Goal: Task Accomplishment & Management: Manage account settings

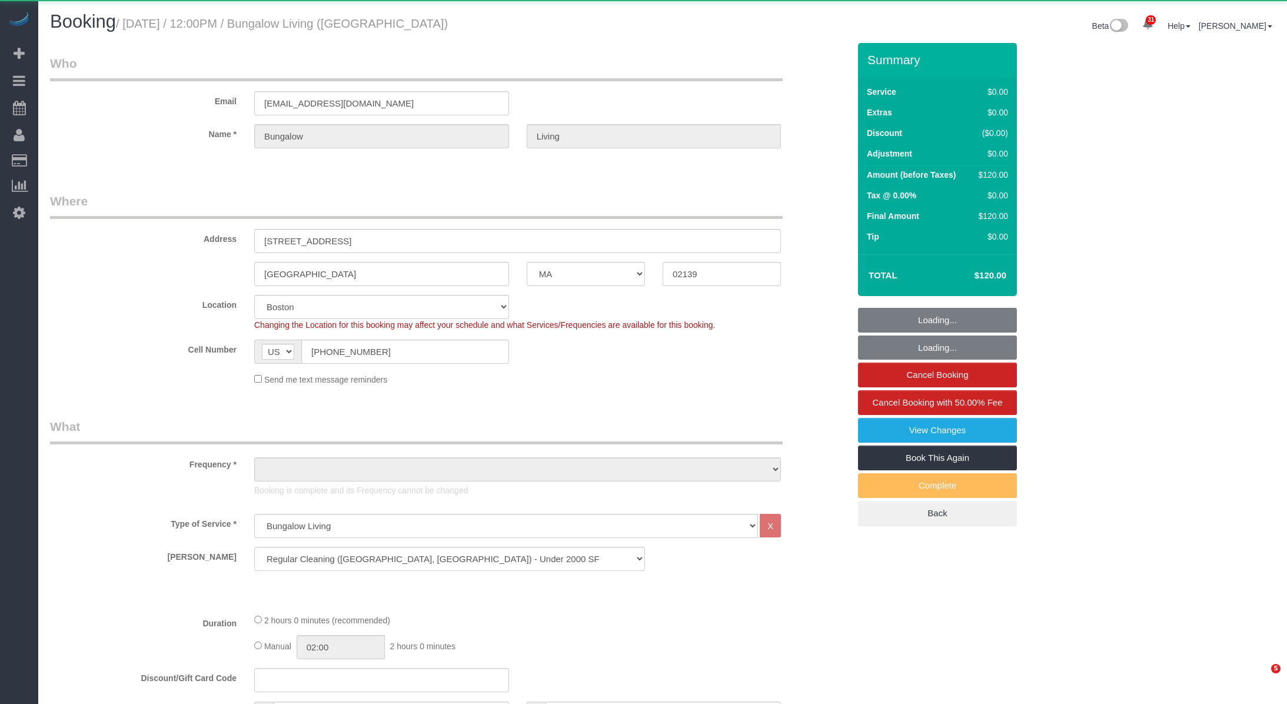
select select "MA"
select select "object:1367"
select select "spot1"
select select "number:89"
select select "number:90"
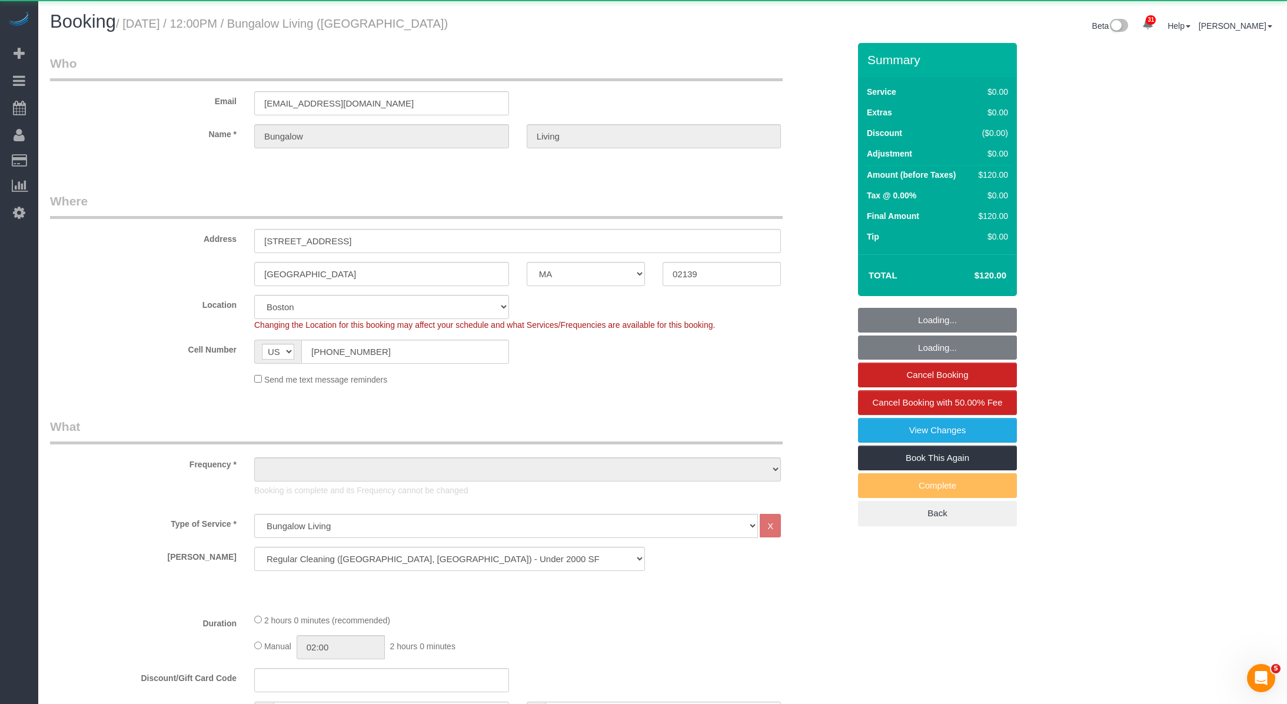
select select "number:15"
select select "number:7"
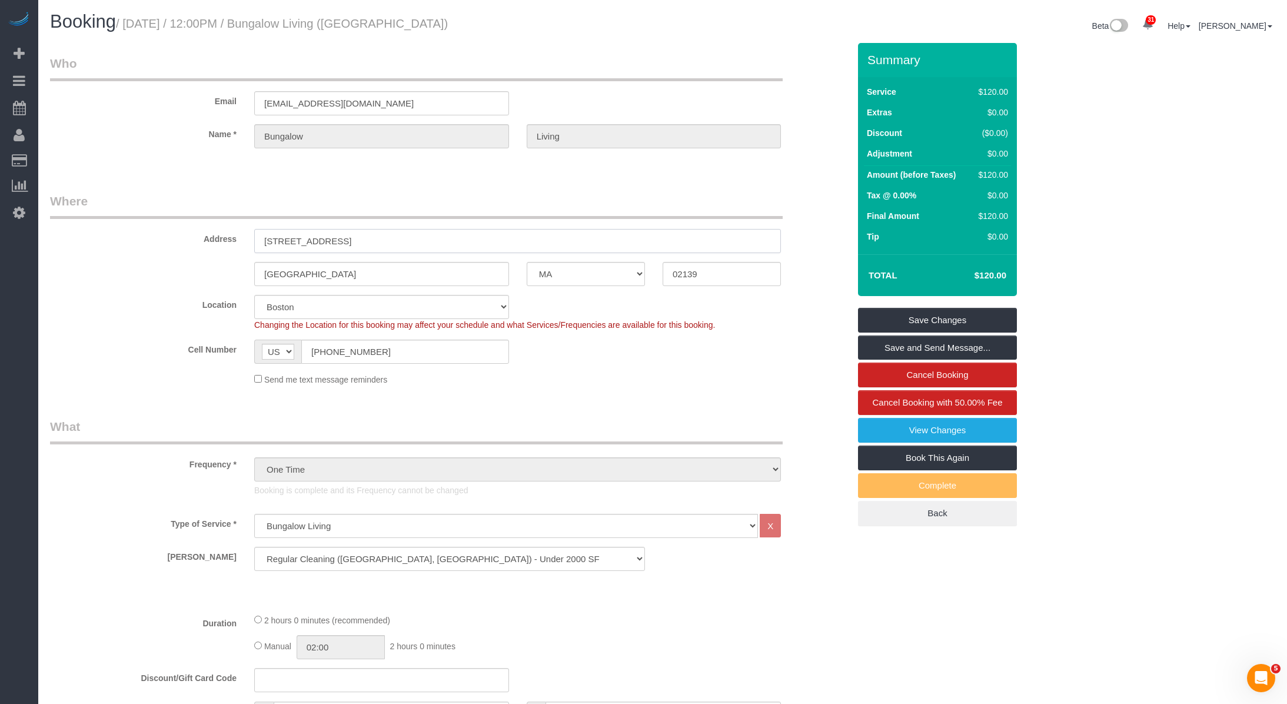
click at [288, 238] on input "[STREET_ADDRESS]" at bounding box center [517, 241] width 527 height 24
click at [243, 98] on label "Email" at bounding box center [143, 99] width 204 height 16
click at [311, 99] on input "[EMAIL_ADDRESS][DOMAIN_NAME]" at bounding box center [381, 103] width 255 height 24
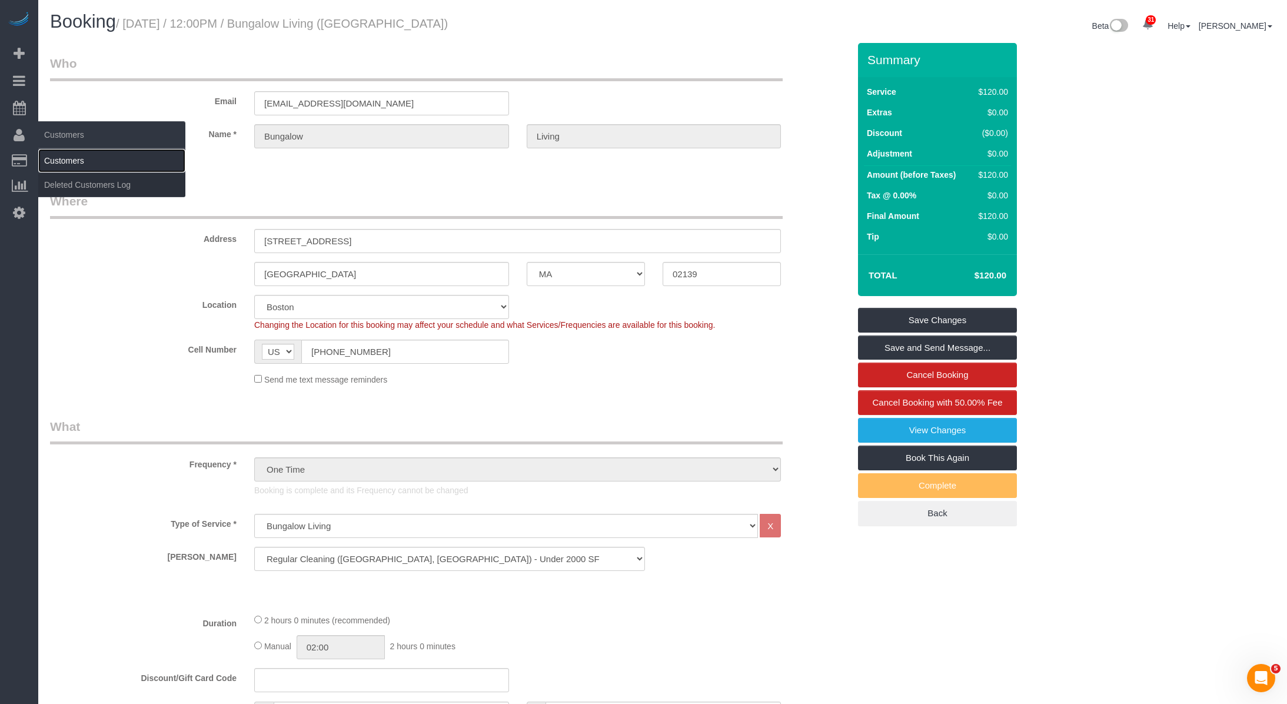
click at [63, 161] on link "Customers" at bounding box center [111, 161] width 147 height 24
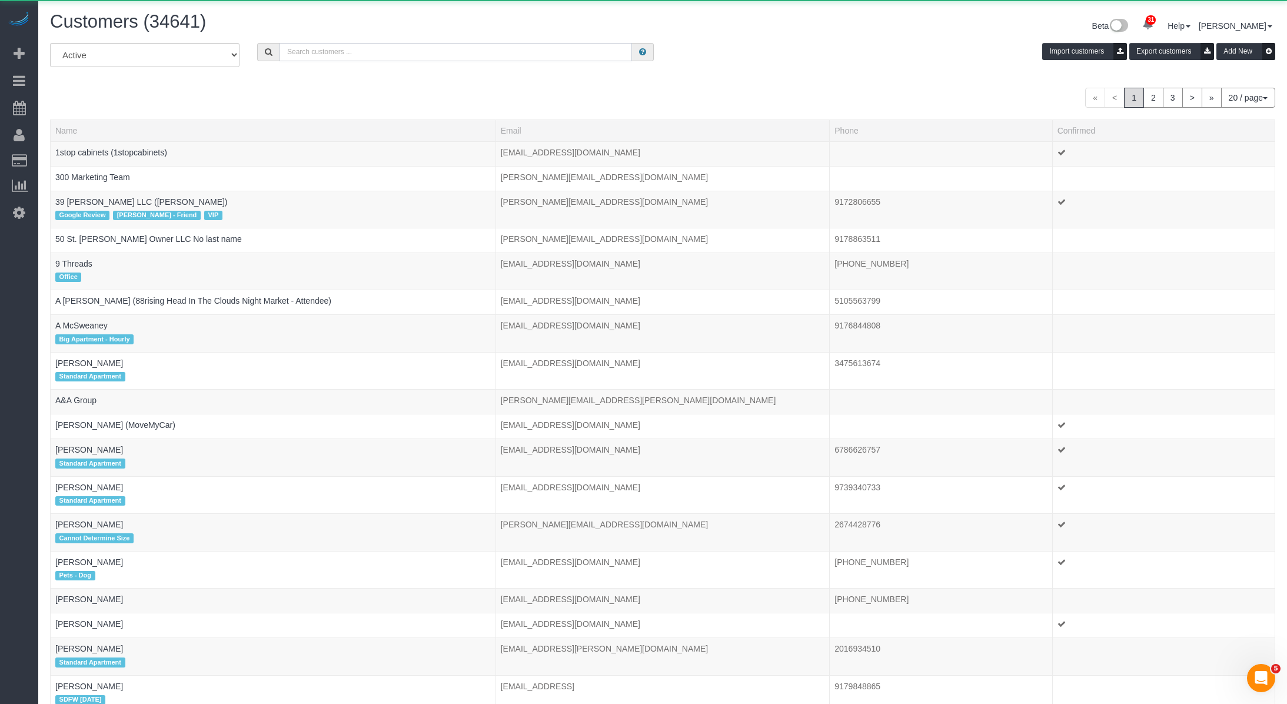
click at [343, 45] on input "text" at bounding box center [455, 52] width 352 height 18
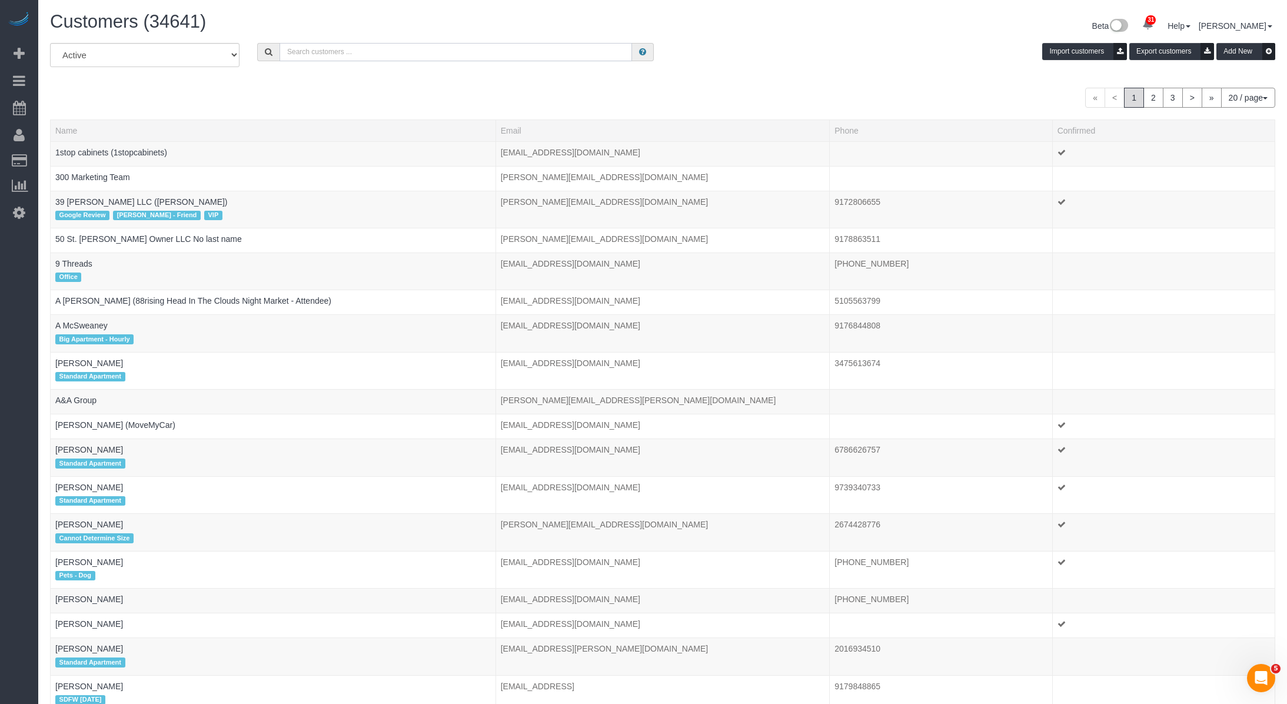
paste input "[EMAIL_ADDRESS][DOMAIN_NAME]"
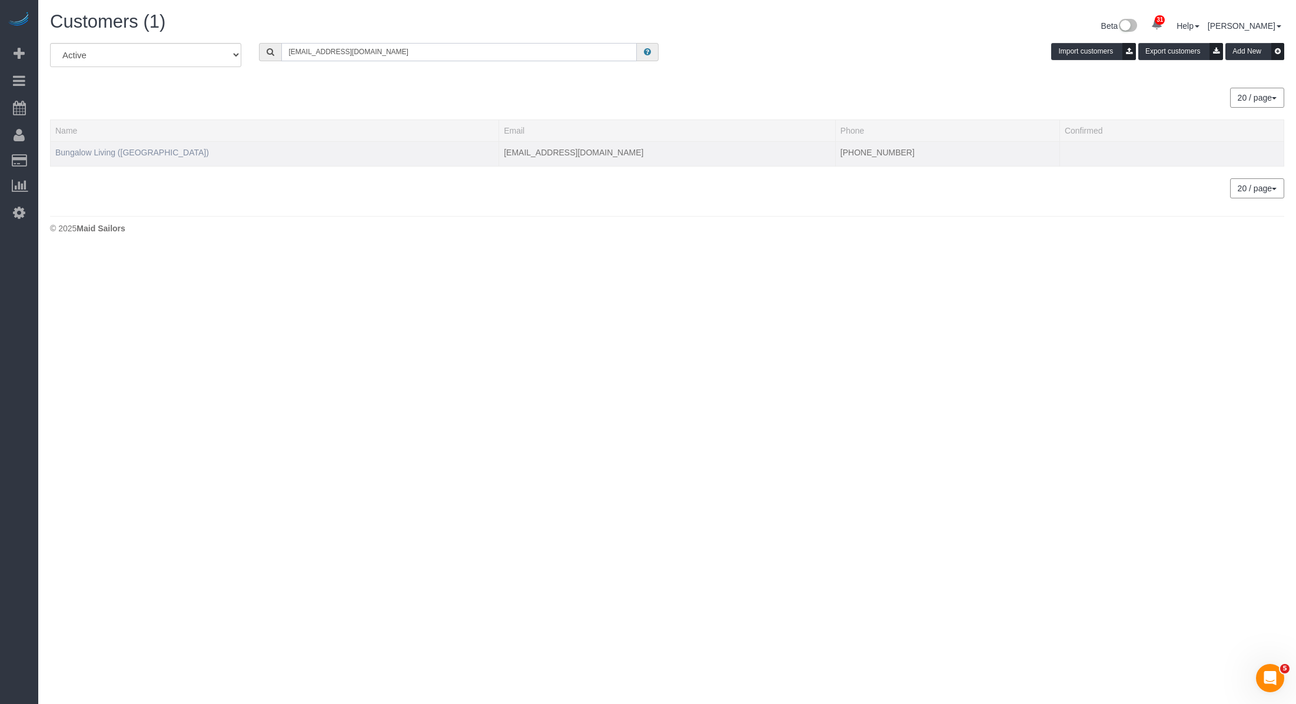
type input "[EMAIL_ADDRESS][DOMAIN_NAME]"
click at [104, 148] on link "Bungalow Living (Boston)" at bounding box center [132, 152] width 154 height 9
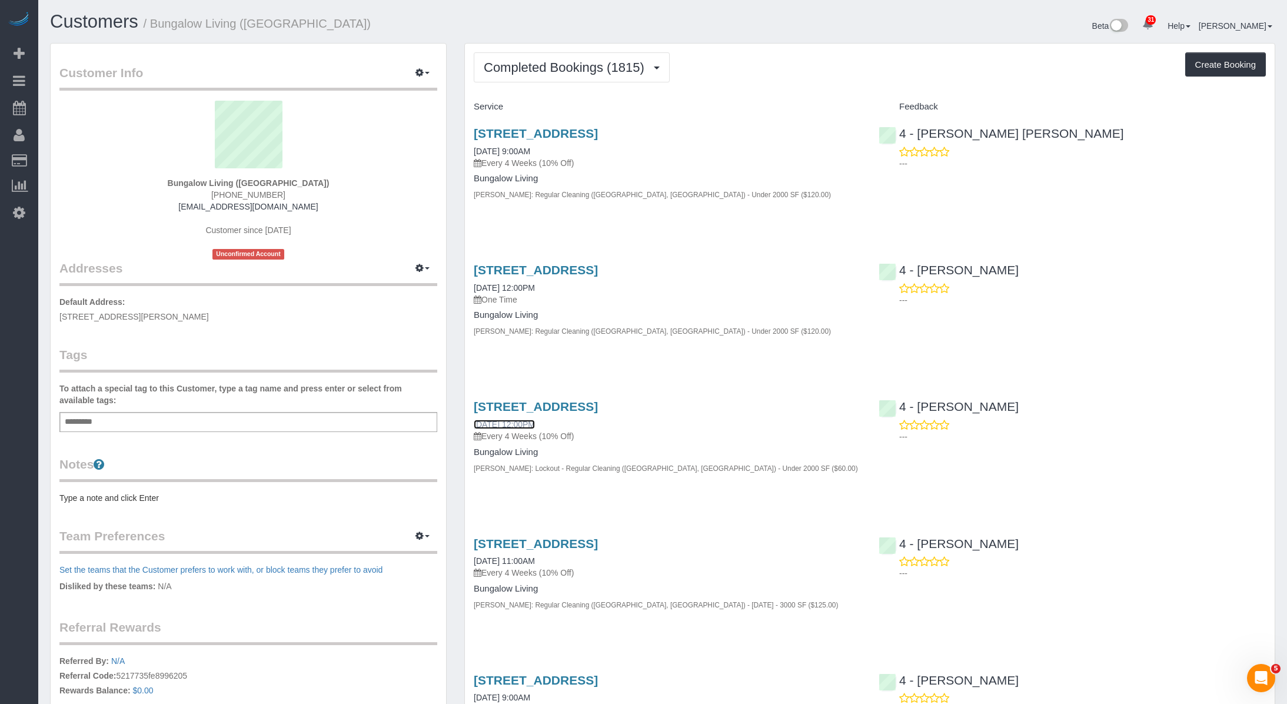
click at [535, 422] on link "09/18/2025 12:00PM" at bounding box center [504, 424] width 61 height 9
click at [824, 199] on div "B.L.: Regular Cleaning (Boston, NYC) - Under 2000 SF ($120.00)" at bounding box center [667, 194] width 387 height 12
click at [553, 155] on div "1729 Commonwealth Avenue, 2, Boston, MA 02135 09/30/2025 9:00AM Every 4 Weeks (…" at bounding box center [667, 147] width 387 height 42
click at [530, 152] on link "09/30/2025 9:00AM" at bounding box center [502, 151] width 56 height 9
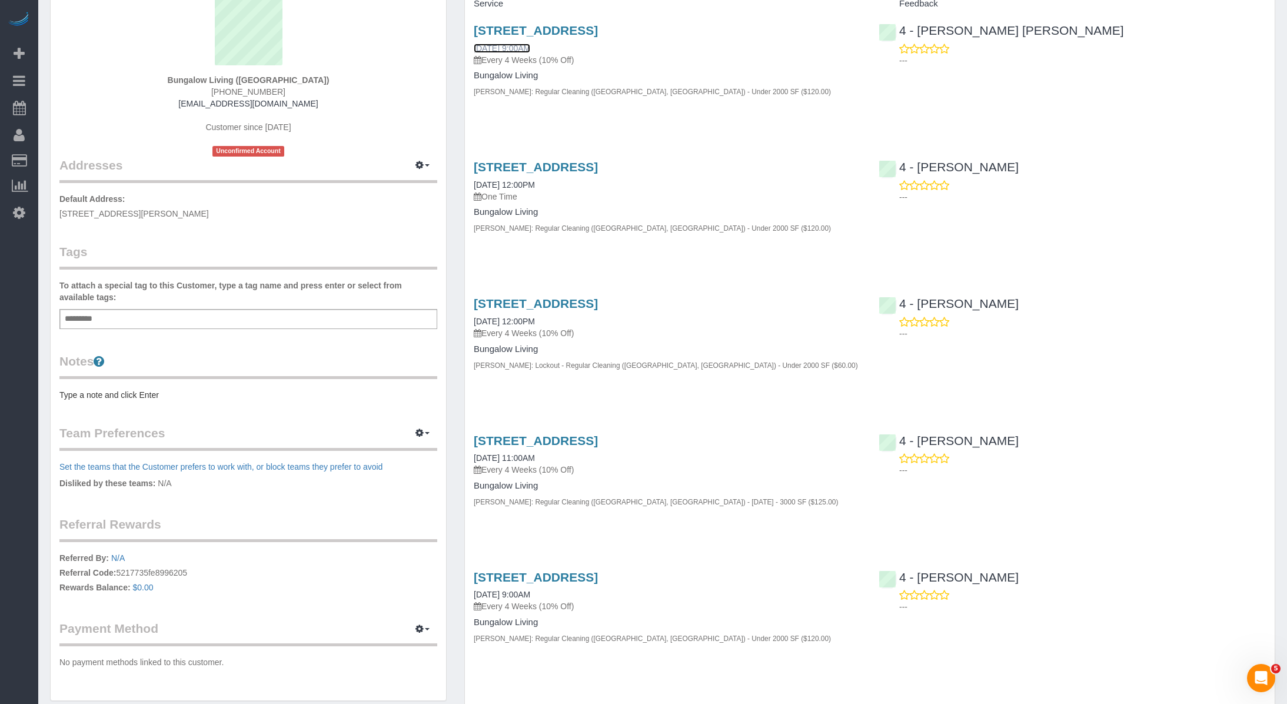
scroll to position [111, 0]
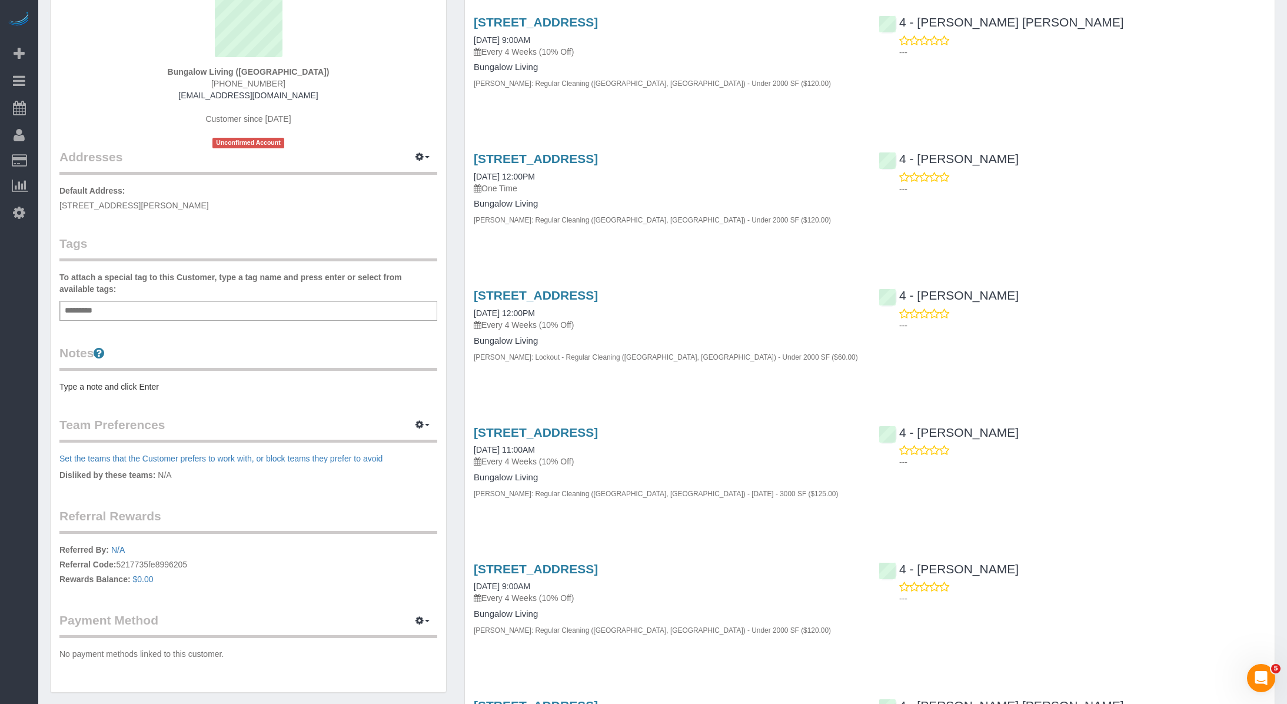
click at [501, 170] on div "315 Elm St, 1, Cambridge, MA 02139 09/29/2025 12:00PM One Time" at bounding box center [667, 173] width 387 height 42
click at [504, 165] on link "315 Elm St, 1, Cambridge, MA 02139" at bounding box center [536, 159] width 124 height 14
click at [692, 379] on div "315 Elm St, 1, Cambridge, MA 02139 09/18/2025 12:00PM Every 4 Weeks (10% Off) B…" at bounding box center [667, 331] width 405 height 107
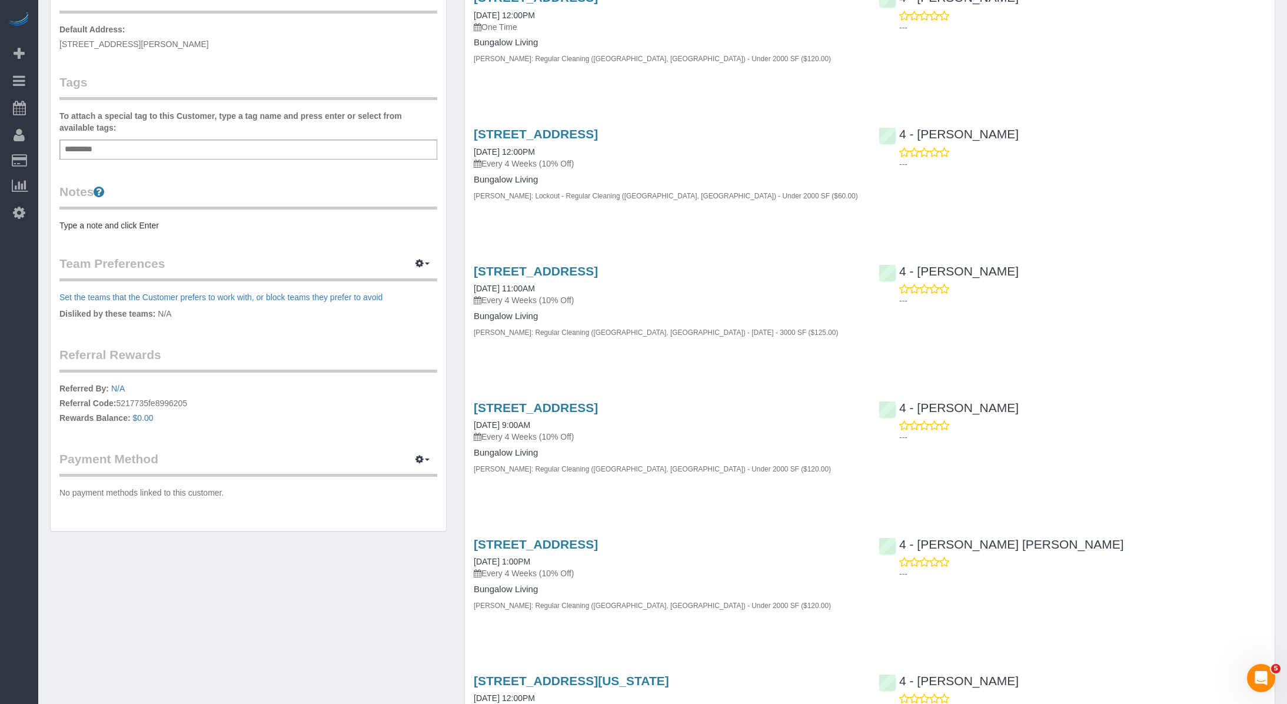
scroll to position [0, 0]
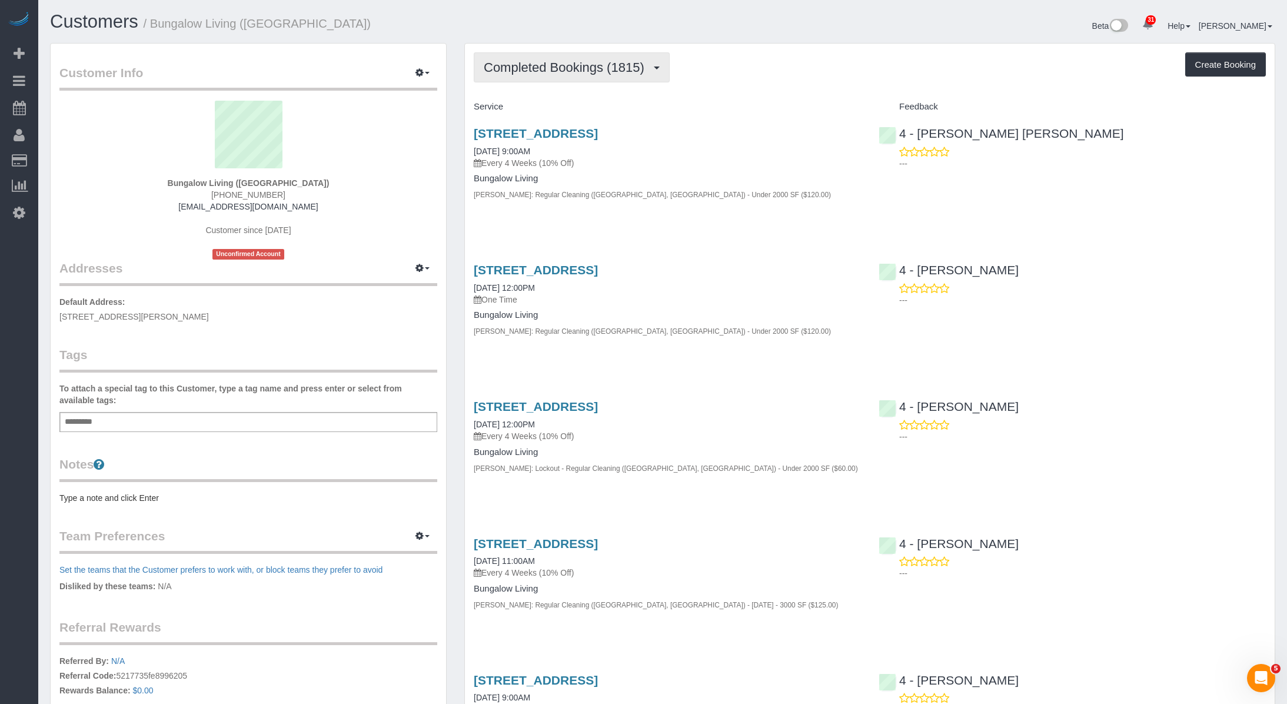
click at [553, 76] on button "Completed Bookings (1815)" at bounding box center [572, 67] width 196 height 30
click at [555, 116] on link "Upcoming Bookings (84)" at bounding box center [542, 109] width 136 height 15
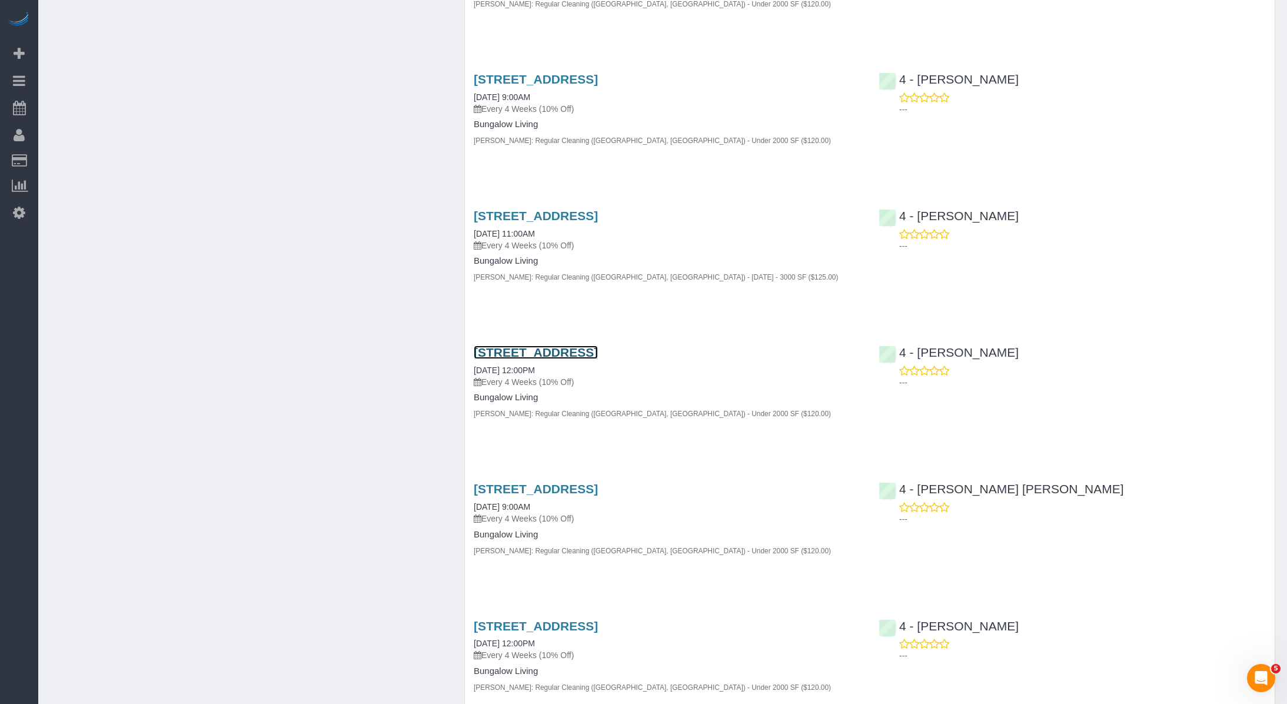
click at [538, 349] on link "315 Elm St, 1, Cambridge, MA 02139" at bounding box center [536, 352] width 124 height 14
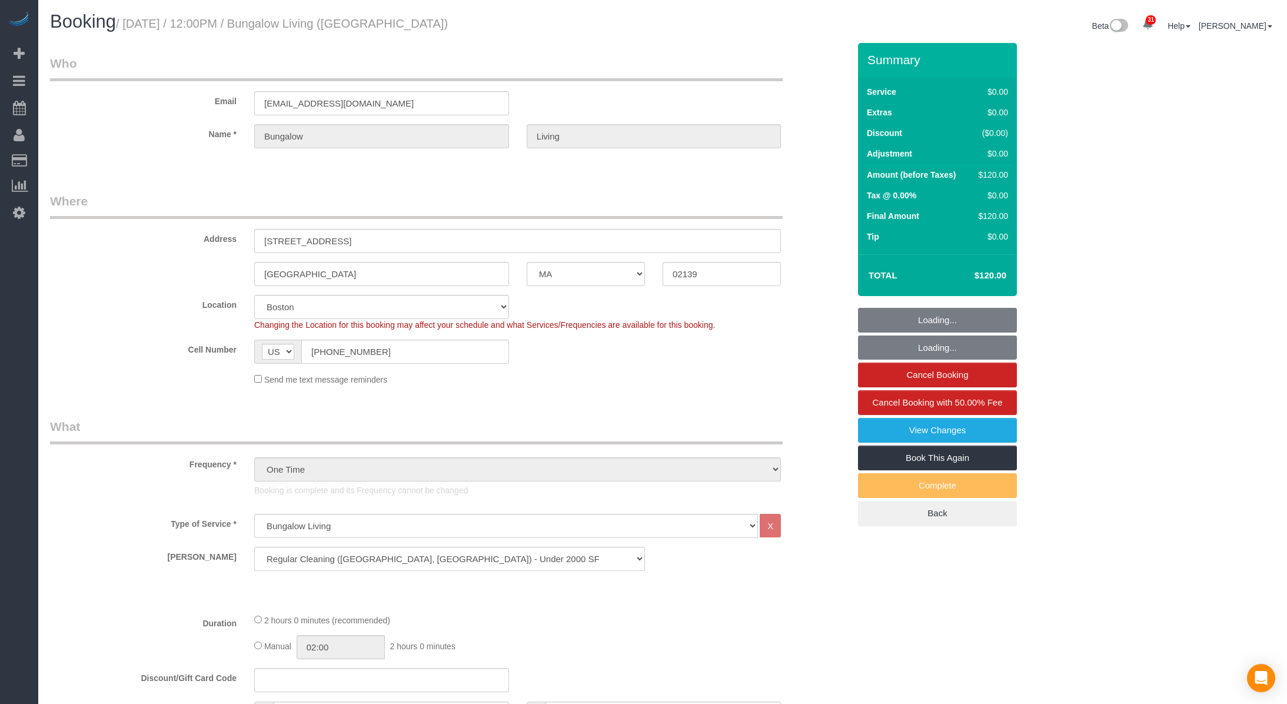
select select "MA"
select select "spot1"
select select "number:89"
select select "number:90"
select select "number:15"
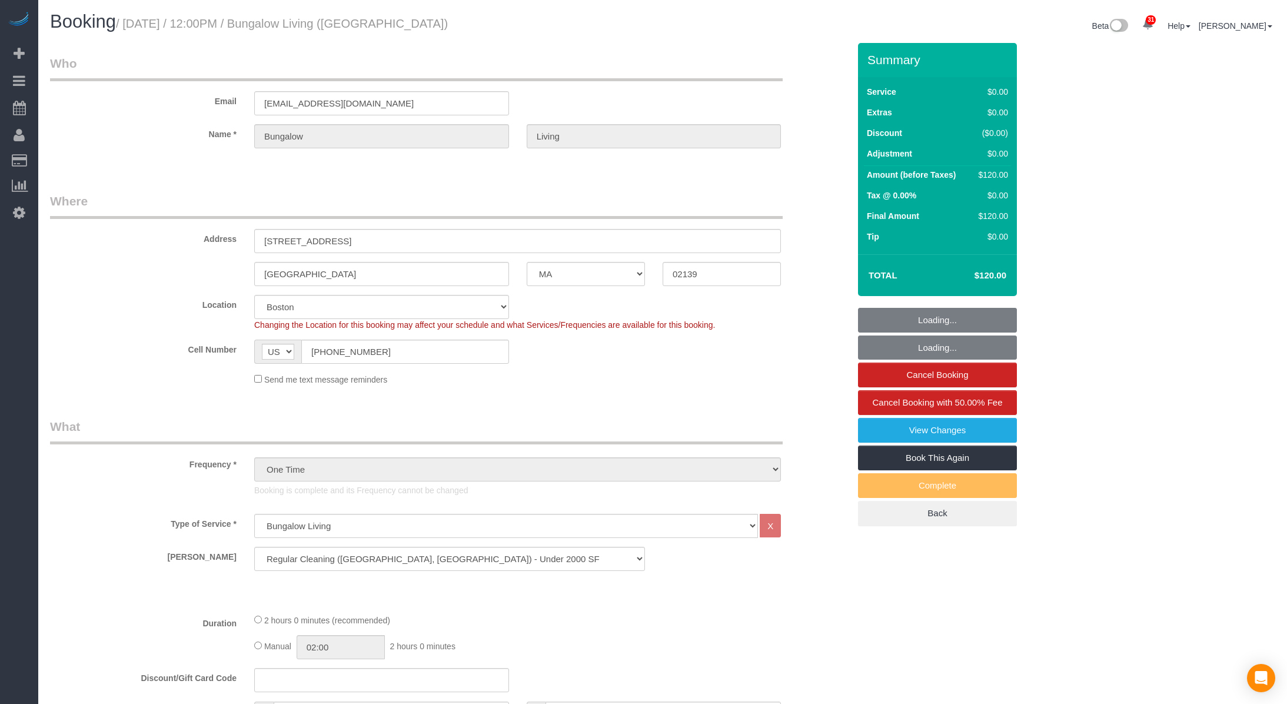
select select "number:7"
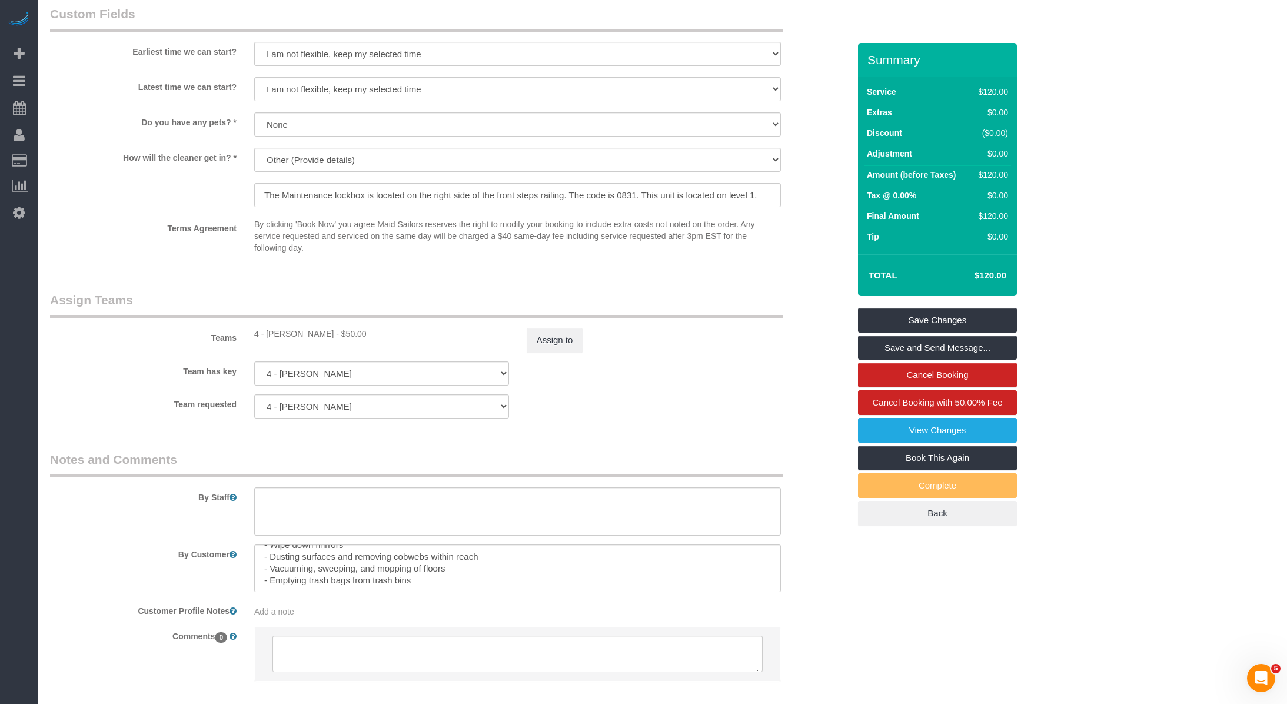
scroll to position [1060, 0]
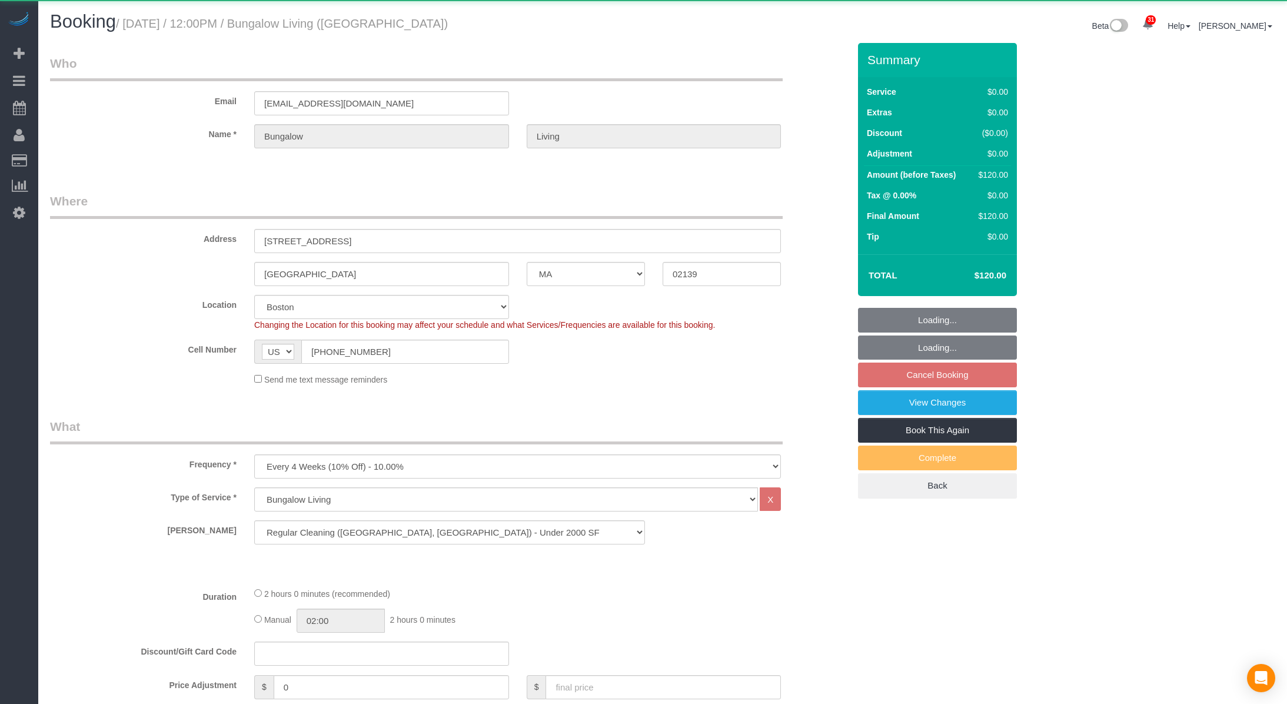
select select "MA"
select select "number:89"
select select "number:90"
select select "number:15"
select select "number:7"
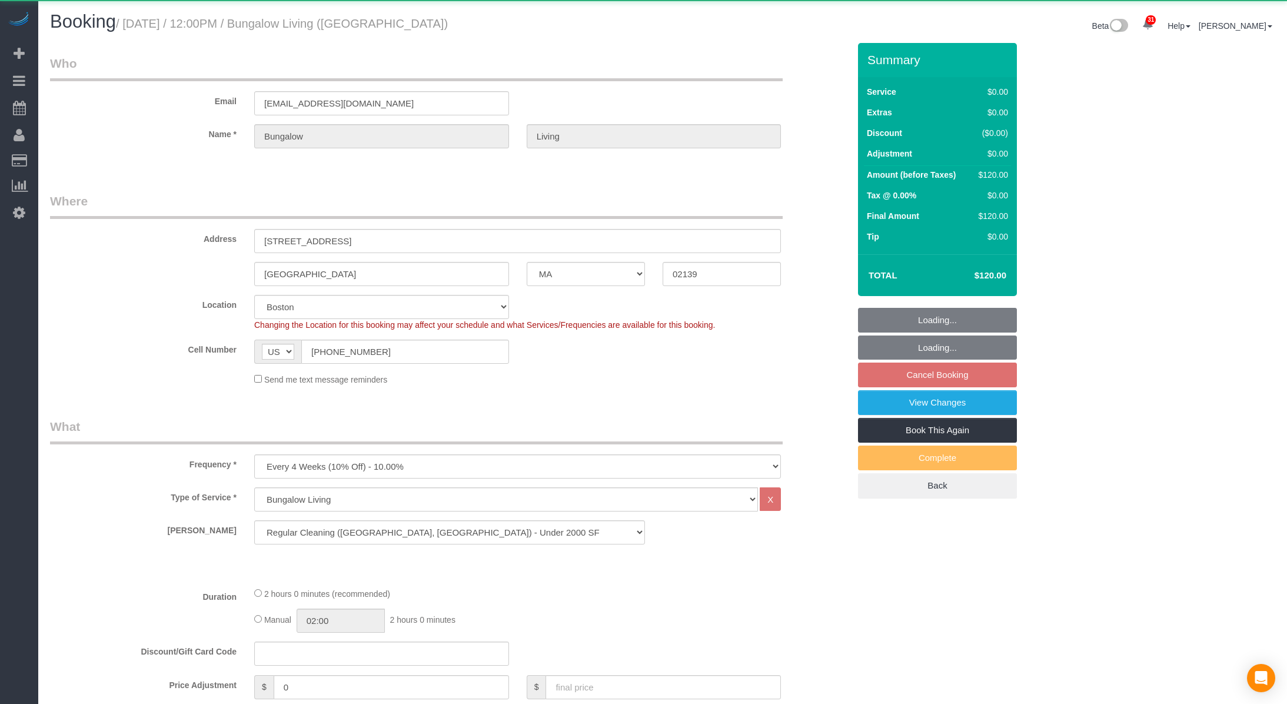
select select "spot57"
